Goal: Information Seeking & Learning: Learn about a topic

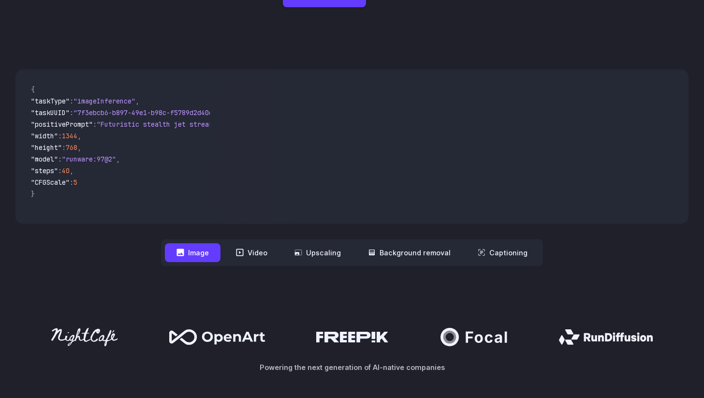
scroll to position [207, 0]
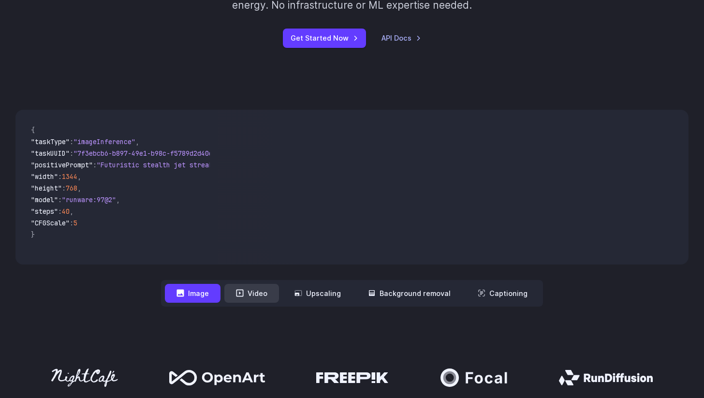
click at [263, 297] on button "Video" at bounding box center [251, 293] width 55 height 19
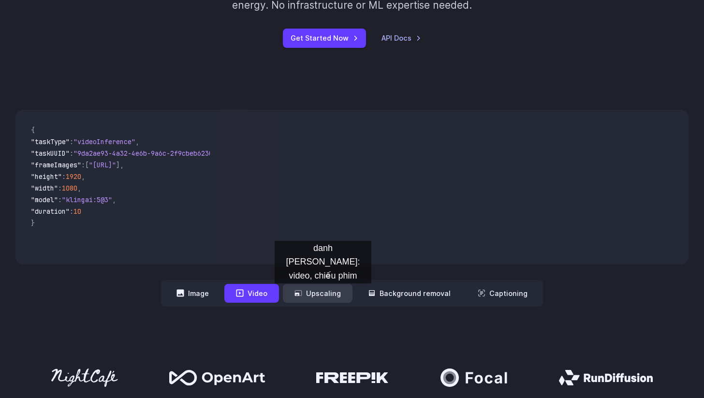
click at [323, 293] on button "Upscaling" at bounding box center [318, 293] width 70 height 19
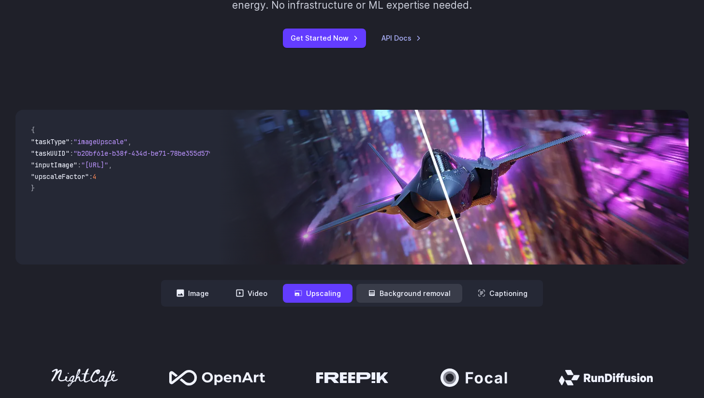
click at [414, 289] on button "Background removal" at bounding box center [410, 293] width 106 height 19
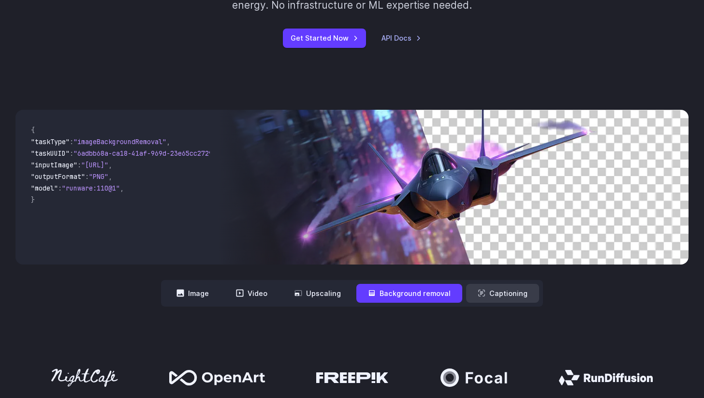
click at [496, 298] on button "Captioning" at bounding box center [502, 293] width 73 height 19
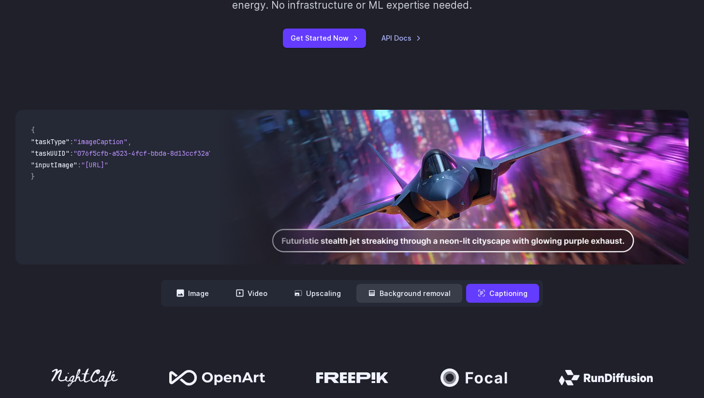
click at [423, 290] on button "Background removal" at bounding box center [410, 293] width 106 height 19
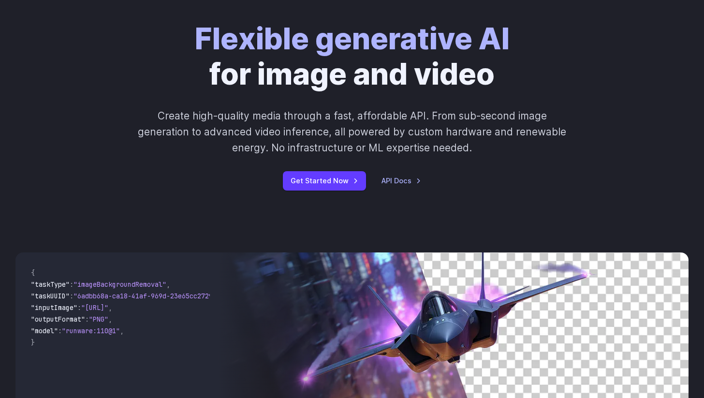
scroll to position [0, 0]
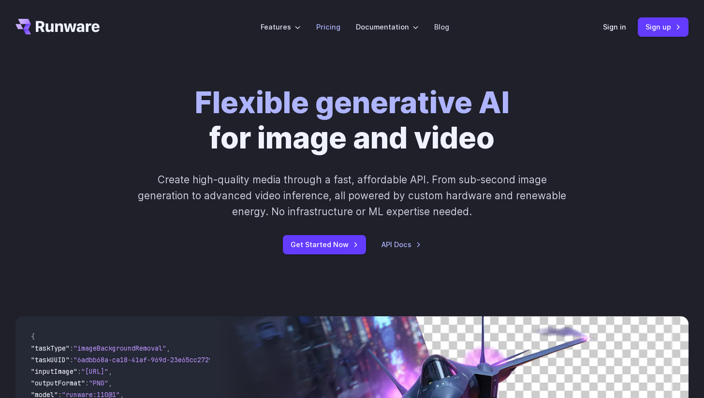
click at [328, 21] on link "Pricing" at bounding box center [328, 26] width 24 height 11
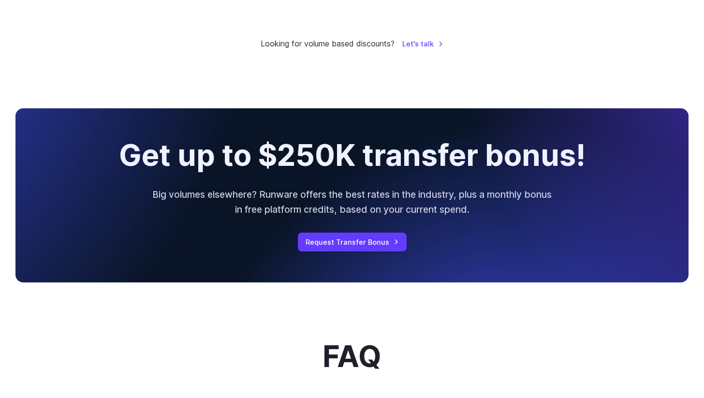
scroll to position [993, 0]
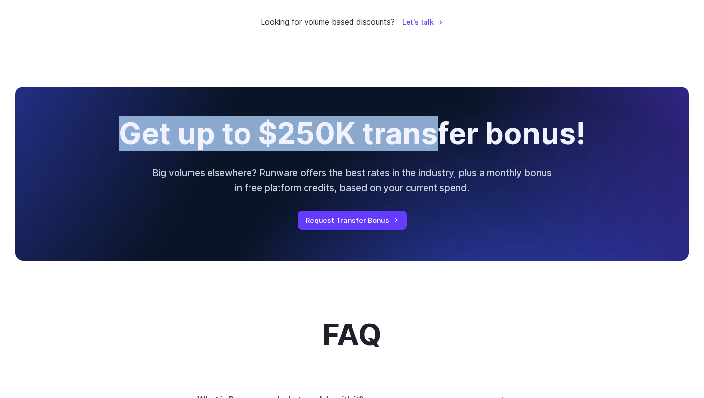
drag, startPoint x: 121, startPoint y: 133, endPoint x: 437, endPoint y: 139, distance: 316.0
click at [437, 139] on h2 "Get up to $250K transfer bonus!" at bounding box center [352, 134] width 467 height 33
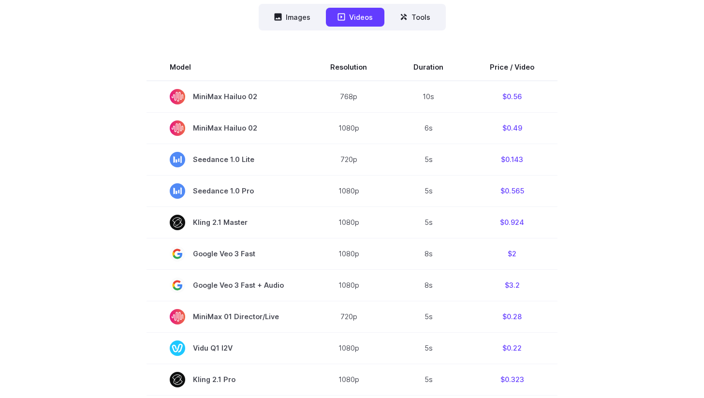
scroll to position [218, 0]
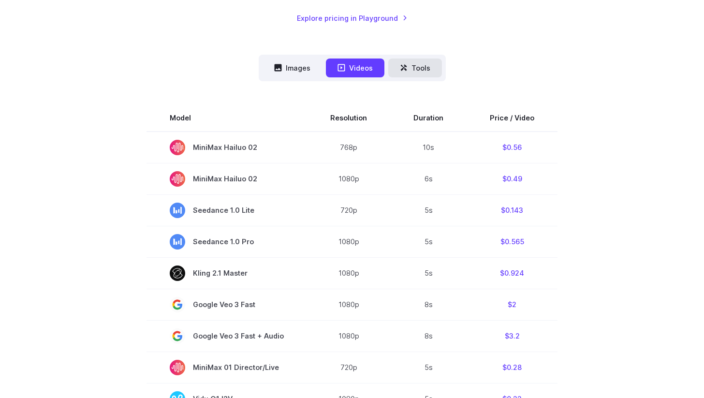
click at [427, 65] on button "Tools" at bounding box center [415, 68] width 54 height 19
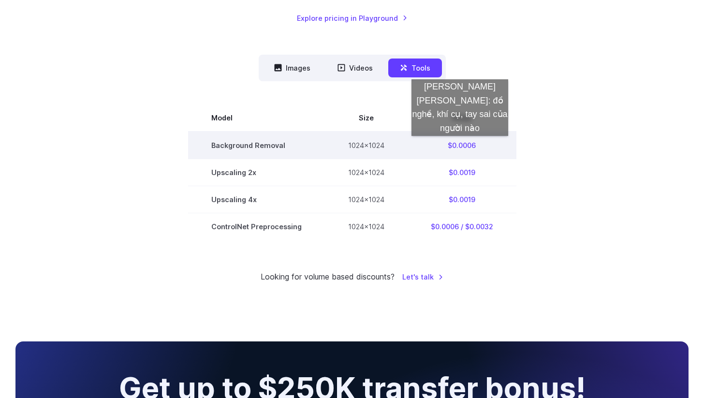
click at [460, 146] on td "$0.0006" at bounding box center [462, 146] width 109 height 28
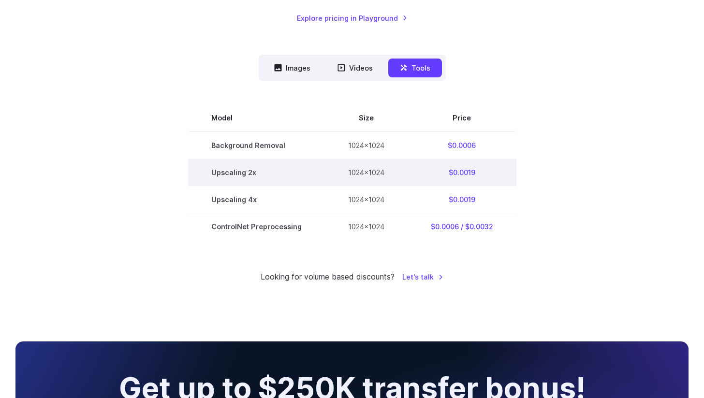
click at [464, 169] on td "$0.0019" at bounding box center [462, 172] width 109 height 27
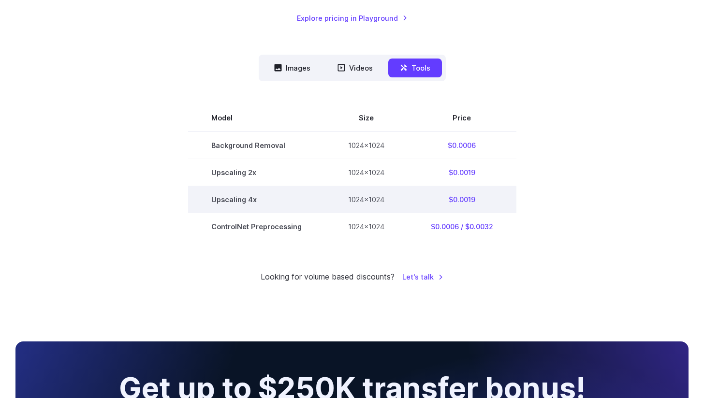
click at [460, 202] on td "$0.0019" at bounding box center [462, 199] width 109 height 27
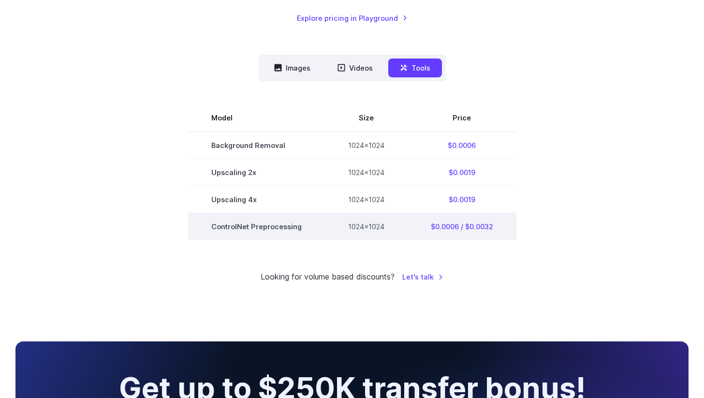
click at [479, 228] on td "$0.0006 / $0.0032" at bounding box center [462, 226] width 109 height 27
click at [478, 228] on td "$0.0006 / $0.0032" at bounding box center [462, 226] width 109 height 27
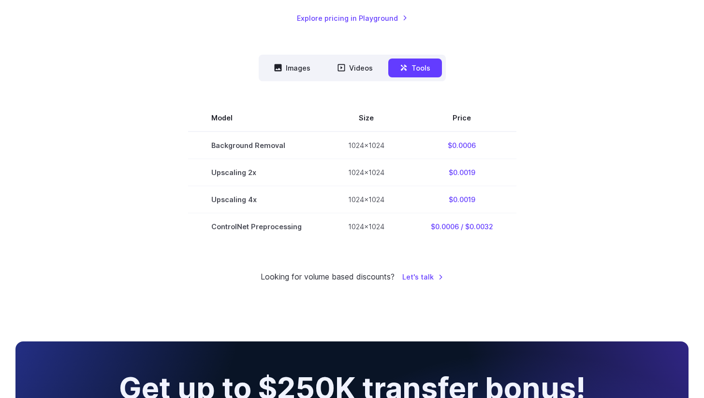
click at [546, 273] on div "Looking for volume based discounts? Let's talk" at bounding box center [351, 277] width 673 height 13
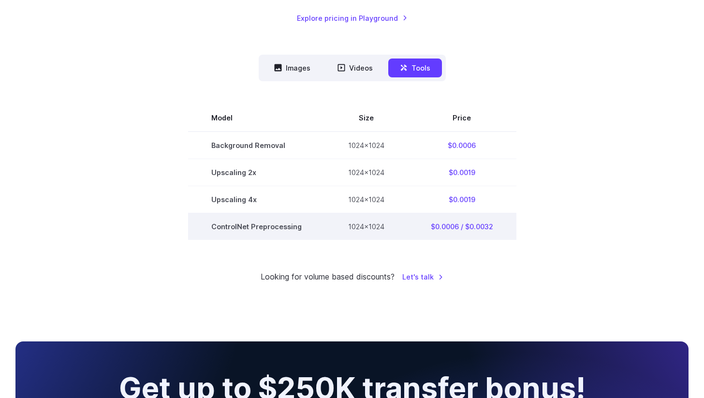
click at [265, 222] on td "ControlNet Preprocessing" at bounding box center [256, 226] width 137 height 27
click at [280, 228] on td "ControlNet Preprocessing" at bounding box center [256, 226] width 137 height 27
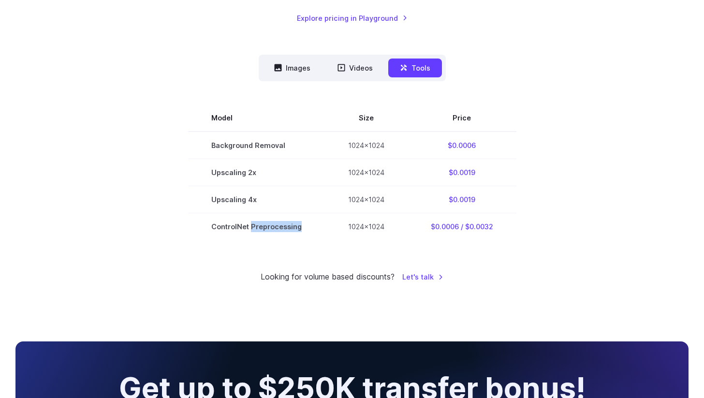
click at [274, 232] on div at bounding box center [274, 232] width 0 height 0
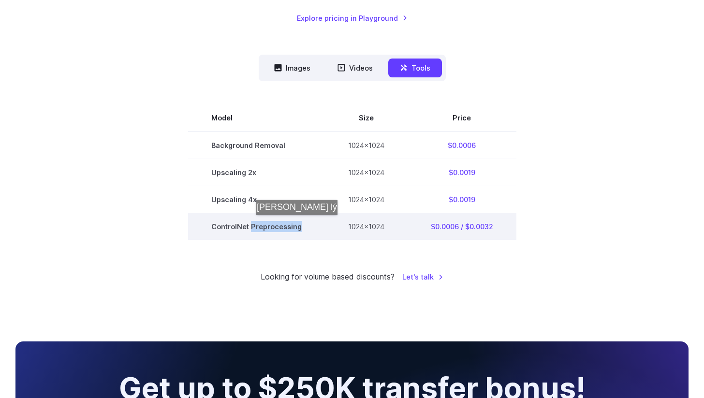
click at [280, 224] on td "ControlNet Preprocessing" at bounding box center [256, 226] width 137 height 27
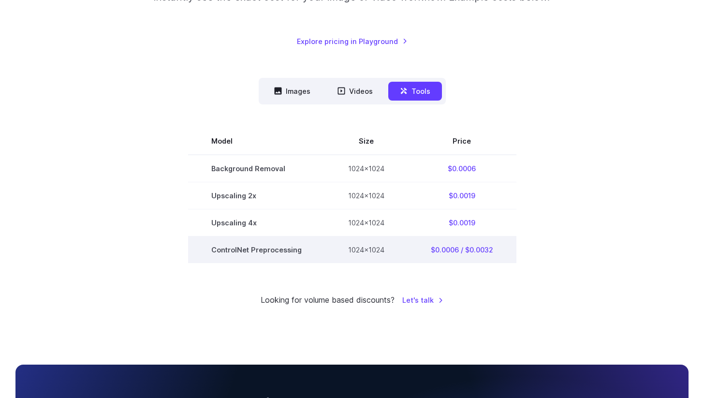
scroll to position [0, 0]
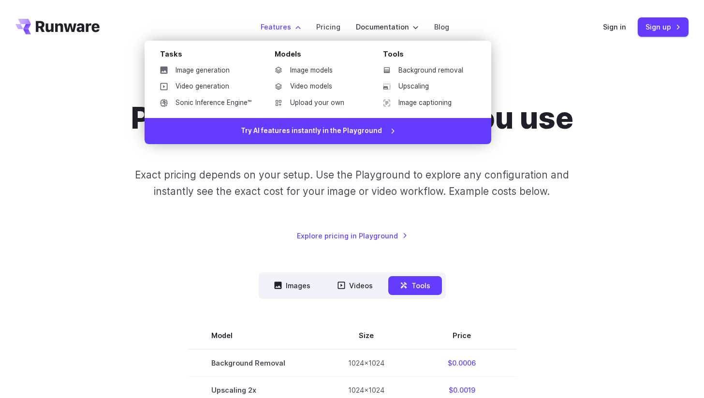
click at [294, 27] on label "Features" at bounding box center [281, 26] width 40 height 11
click at [335, 65] on link "Image models" at bounding box center [317, 70] width 101 height 15
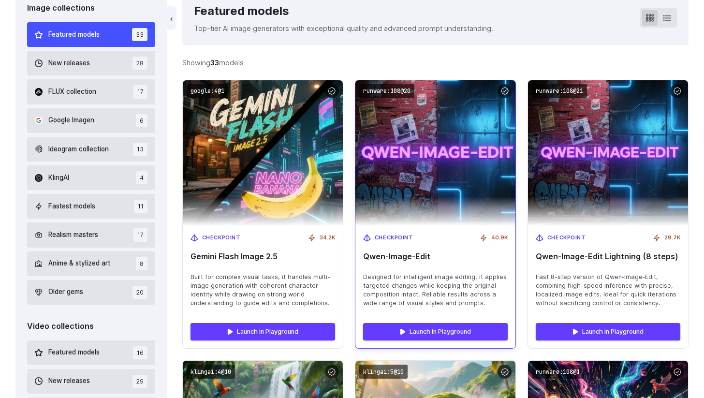
scroll to position [292, 0]
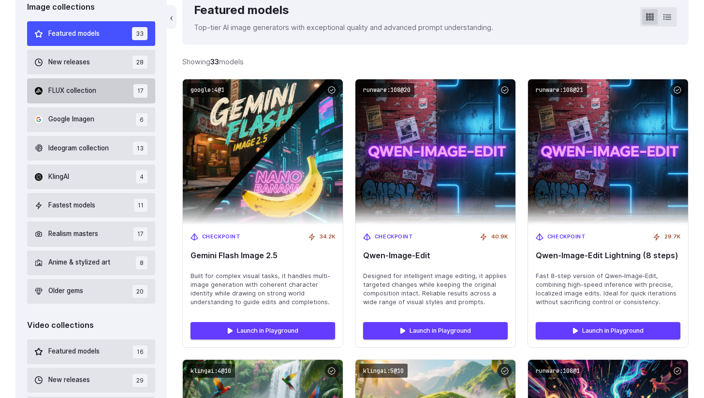
click at [116, 87] on button "FLUX collection 17" at bounding box center [91, 90] width 128 height 25
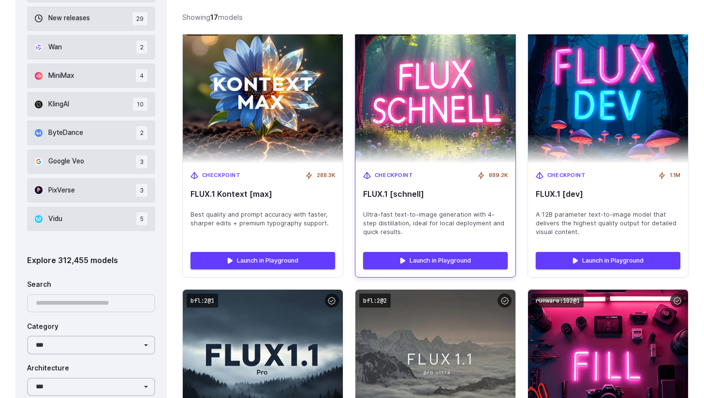
scroll to position [655, 0]
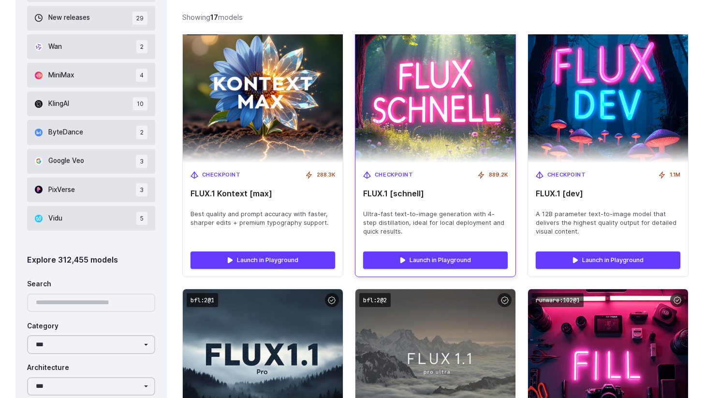
click at [454, 196] on span "FLUX.1 [schnell]" at bounding box center [435, 193] width 145 height 9
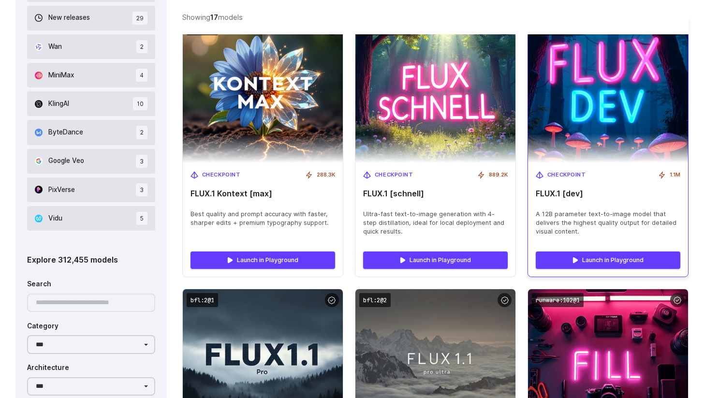
click at [564, 134] on img at bounding box center [608, 90] width 176 height 160
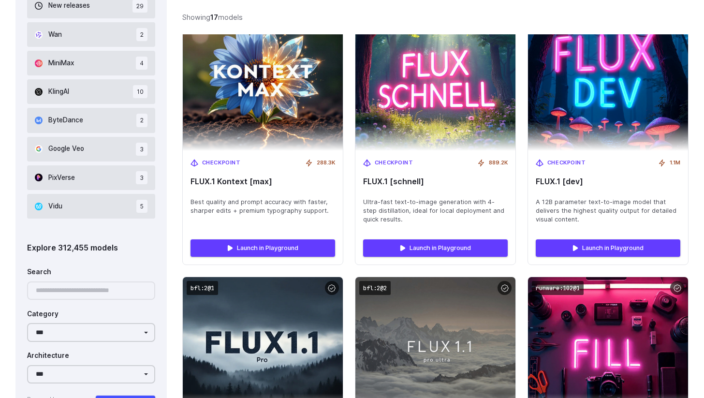
scroll to position [609, 0]
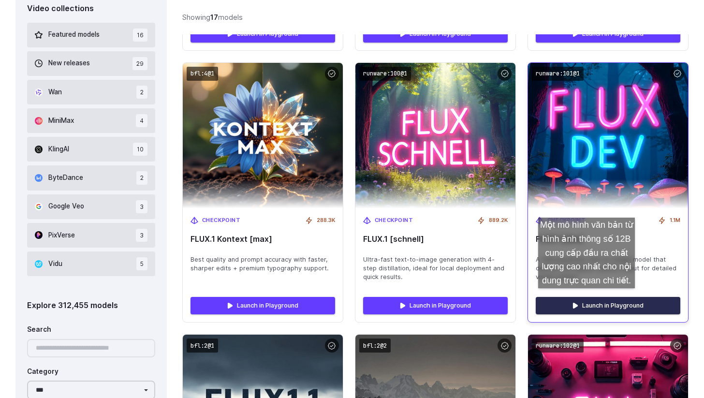
click at [587, 298] on link "Launch in Playground" at bounding box center [608, 305] width 145 height 17
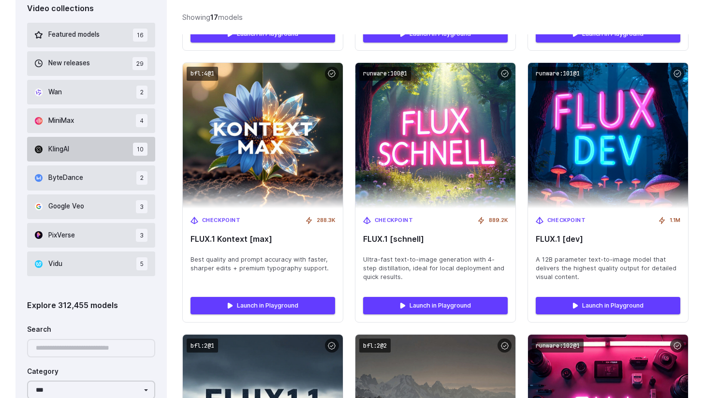
click at [101, 147] on button "KlingAI 10" at bounding box center [91, 149] width 128 height 25
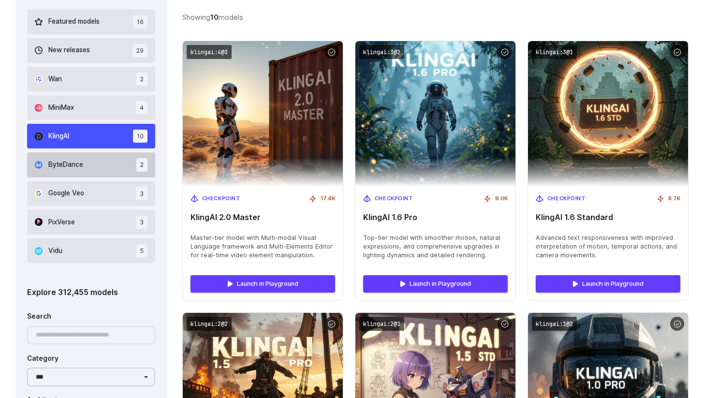
click at [91, 169] on button "ByteDance 2" at bounding box center [91, 164] width 128 height 25
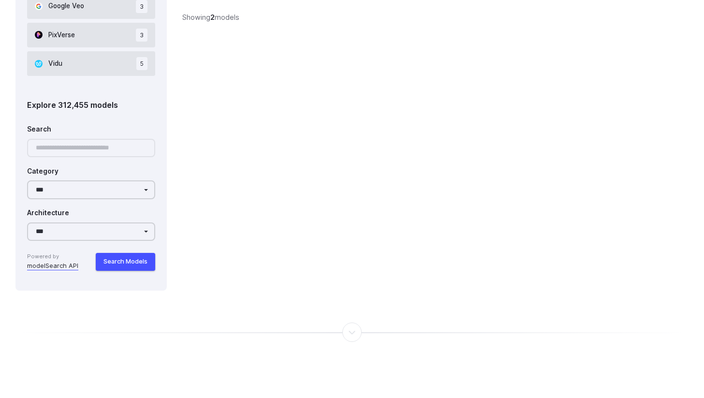
scroll to position [818, 0]
